Goal: Information Seeking & Learning: Learn about a topic

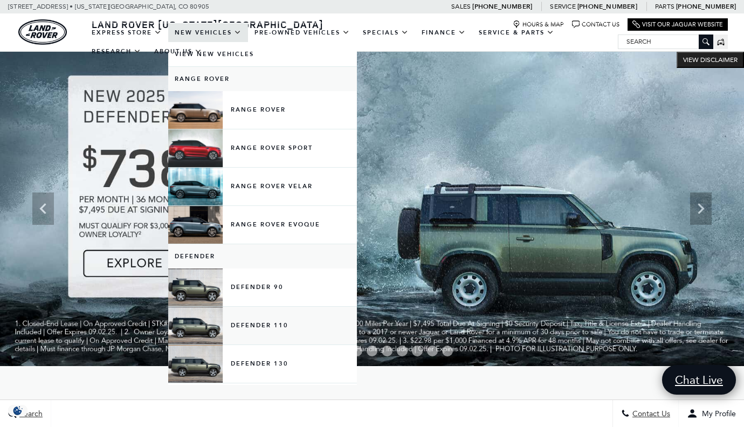
click at [258, 333] on link "Defender 110" at bounding box center [262, 326] width 189 height 38
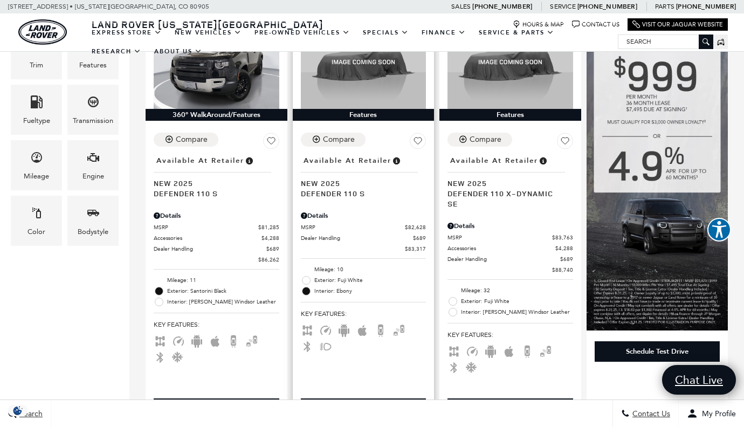
scroll to position [296, 0]
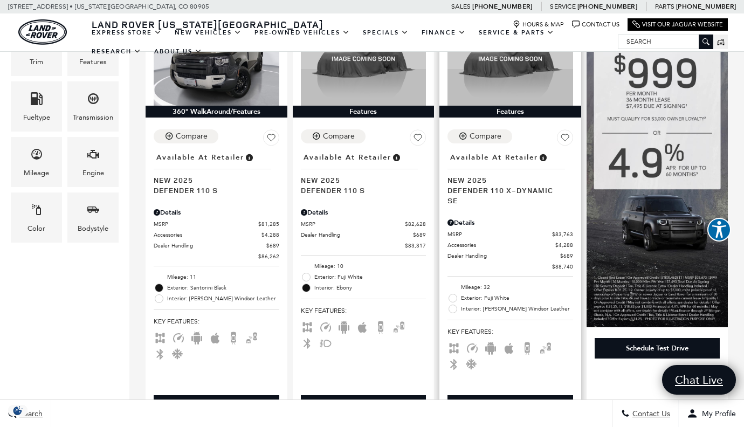
click at [472, 175] on span "New 2025" at bounding box center [507, 180] width 118 height 10
